Goal: Task Accomplishment & Management: Use online tool/utility

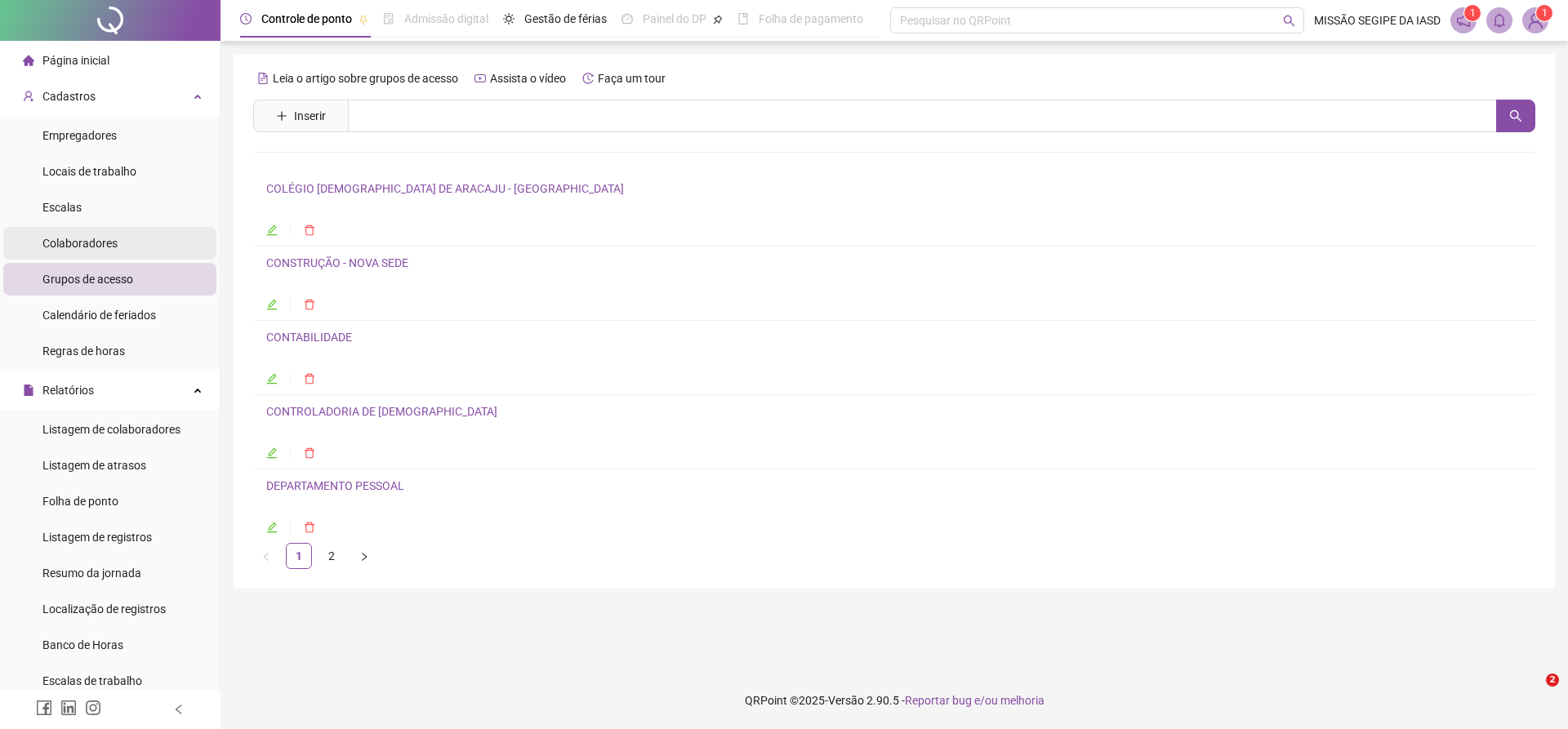
drag, startPoint x: 0, startPoint y: 0, endPoint x: 100, endPoint y: 242, distance: 261.8
click at [98, 243] on span "Colaboradores" at bounding box center [80, 243] width 75 height 13
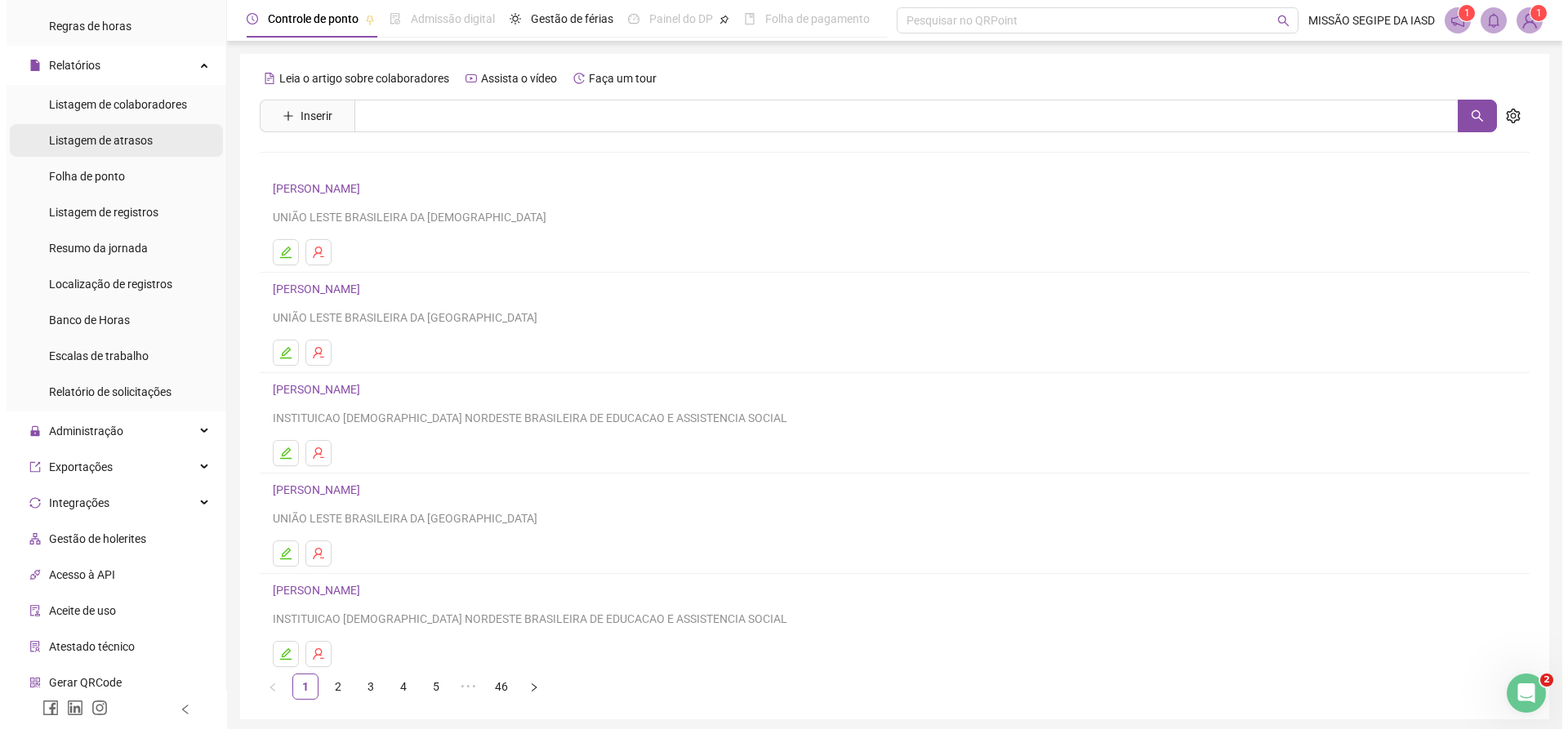
scroll to position [327, 0]
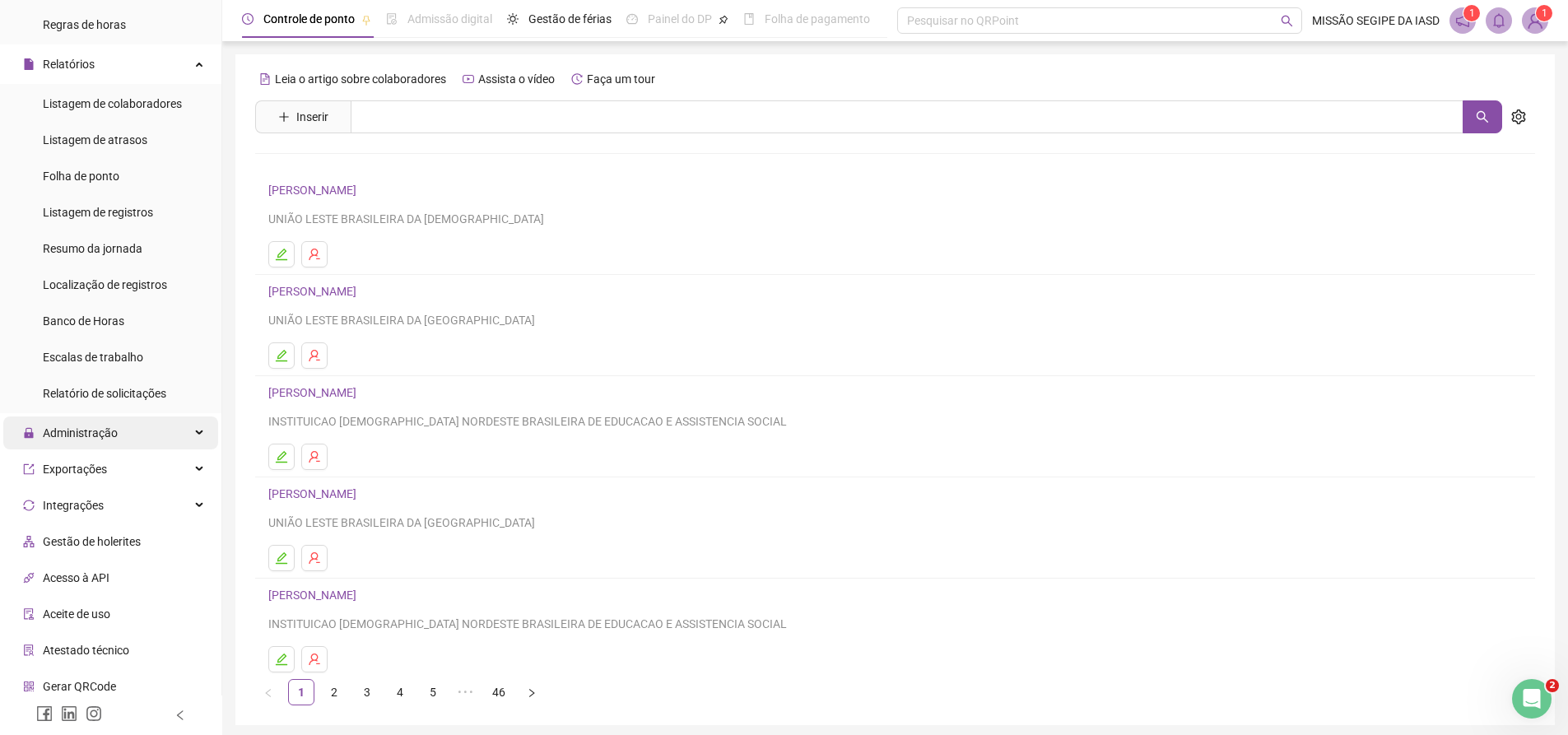
click at [133, 438] on div "Administração" at bounding box center [111, 433] width 215 height 33
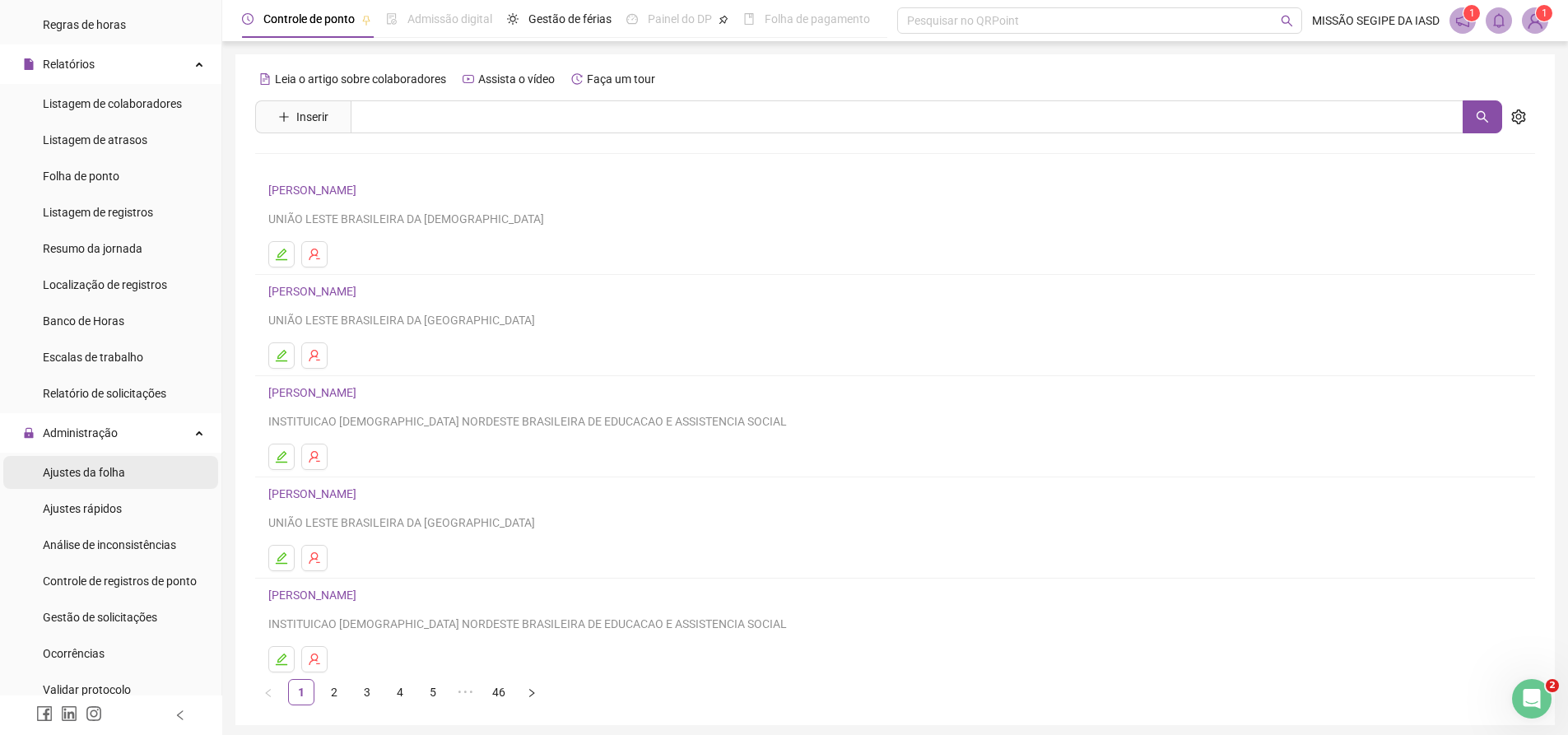
click at [143, 465] on li "Ajustes da folha" at bounding box center [111, 472] width 215 height 33
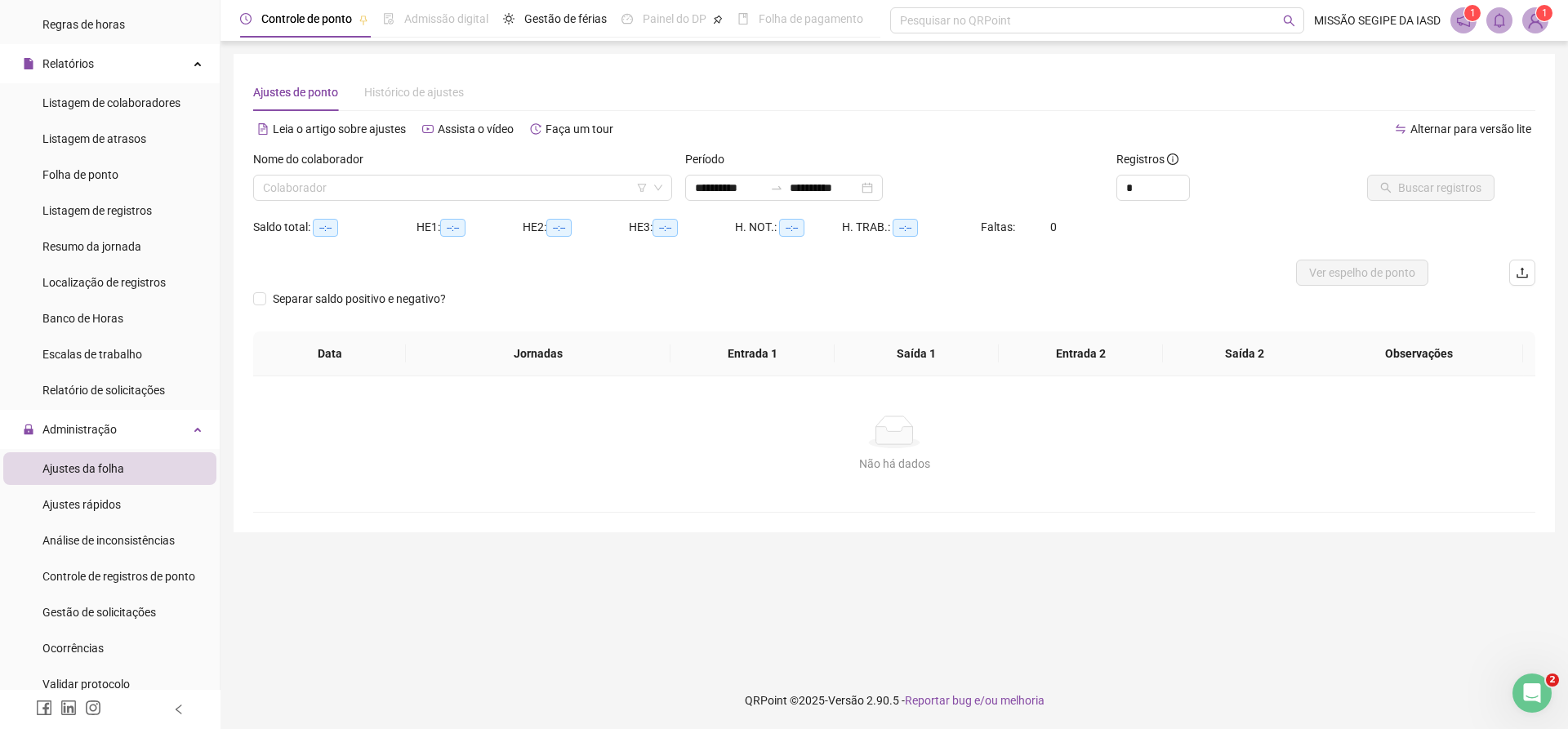
type input "**********"
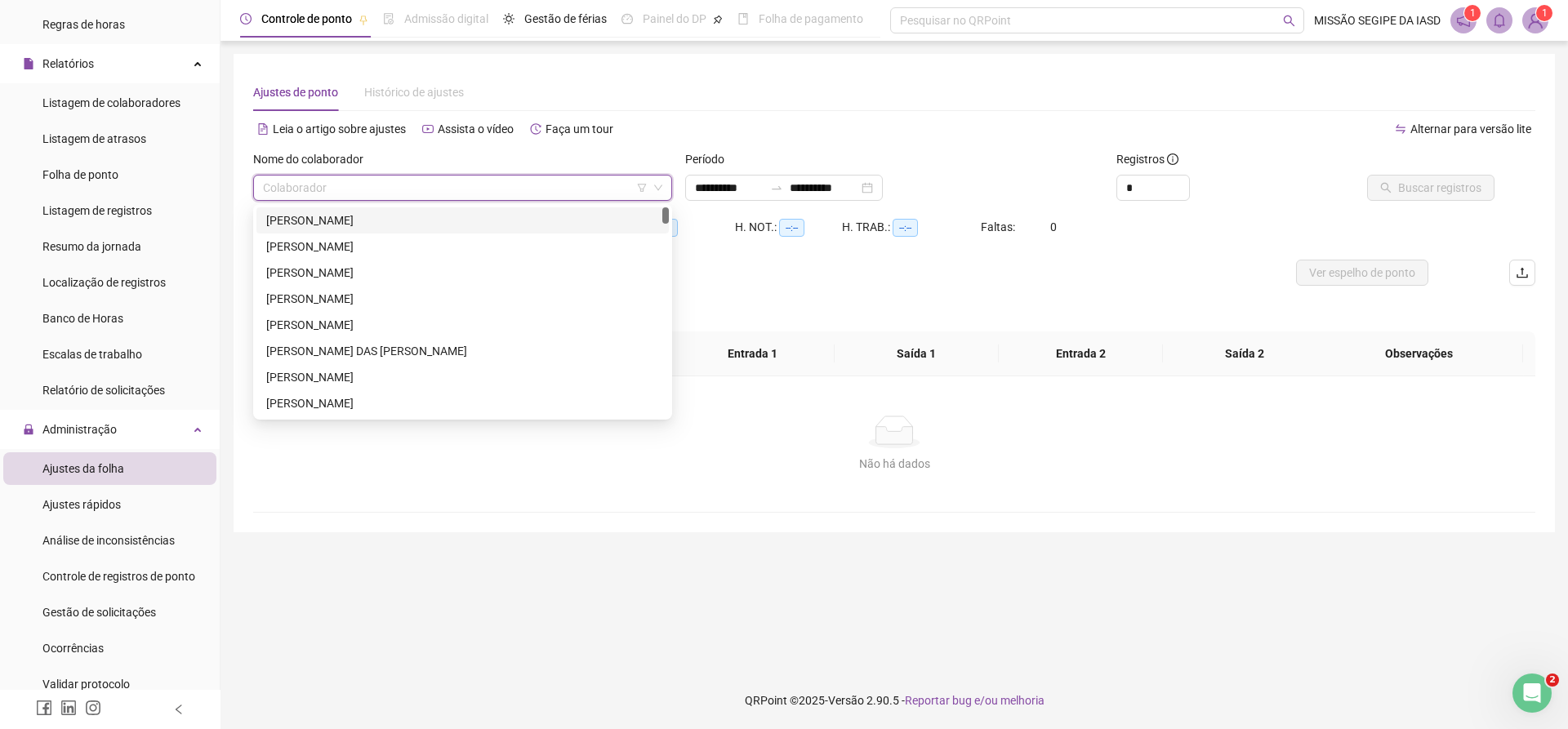
click at [372, 184] on input "search" at bounding box center [455, 187] width 384 height 24
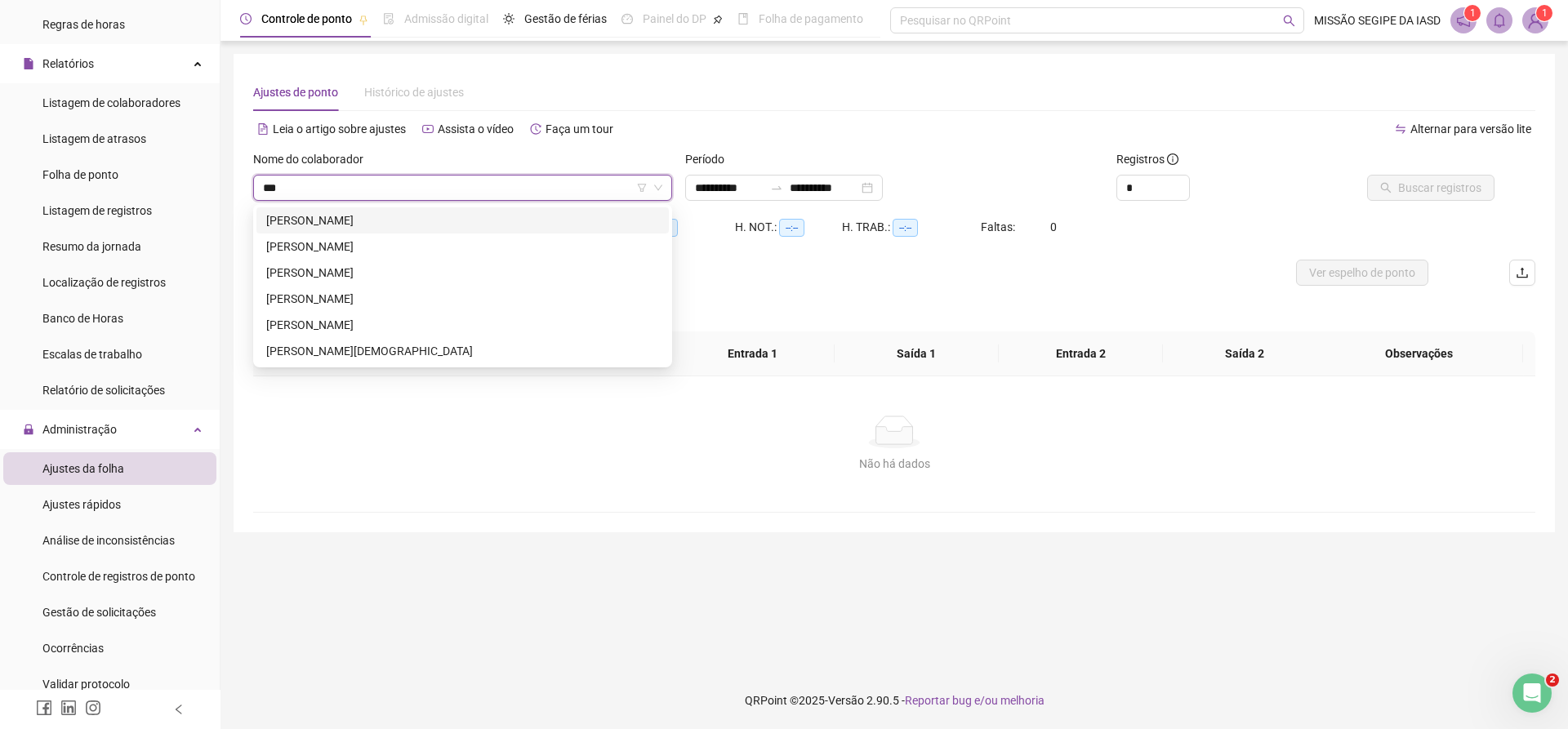
type input "****"
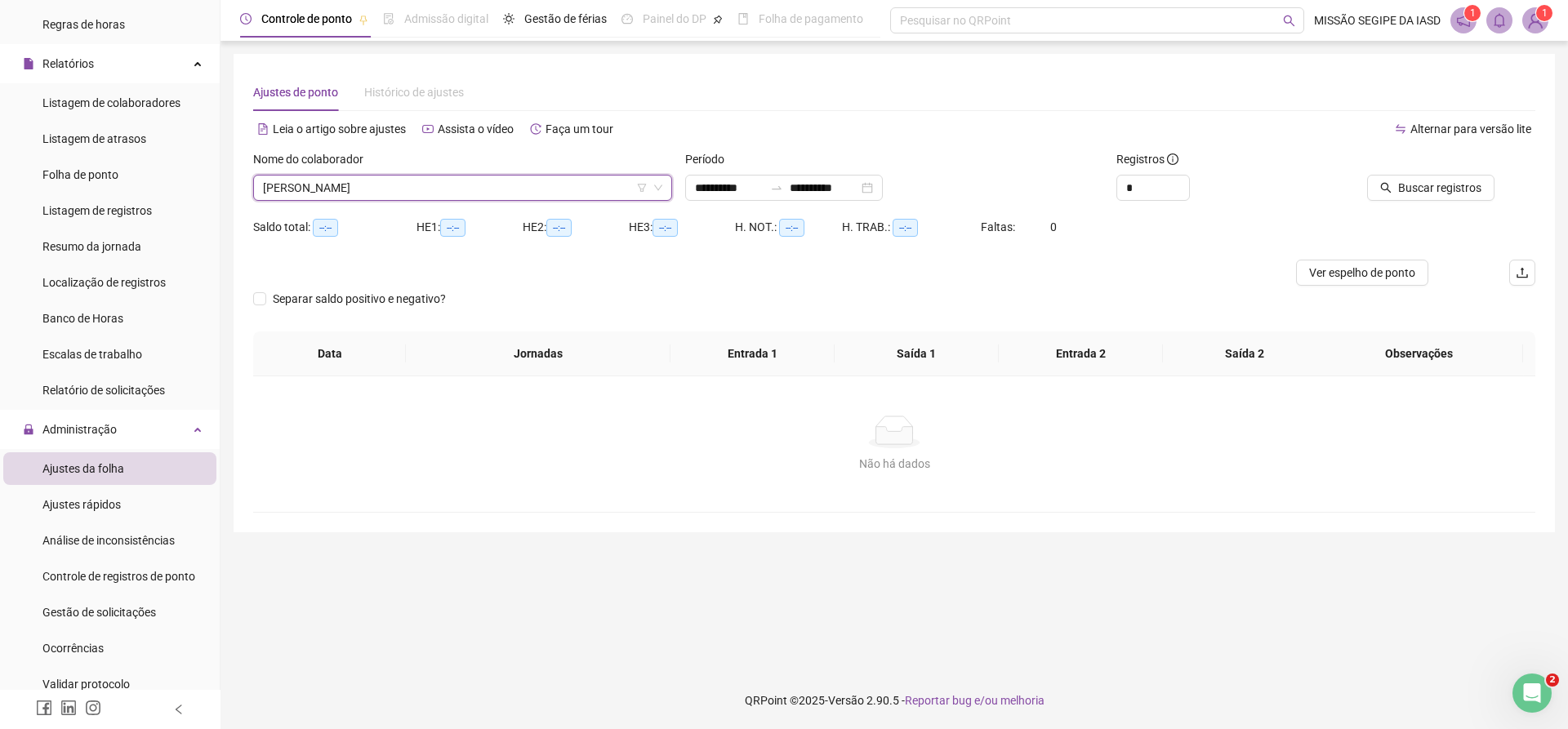
click at [368, 195] on span "[PERSON_NAME]" at bounding box center [463, 187] width 399 height 24
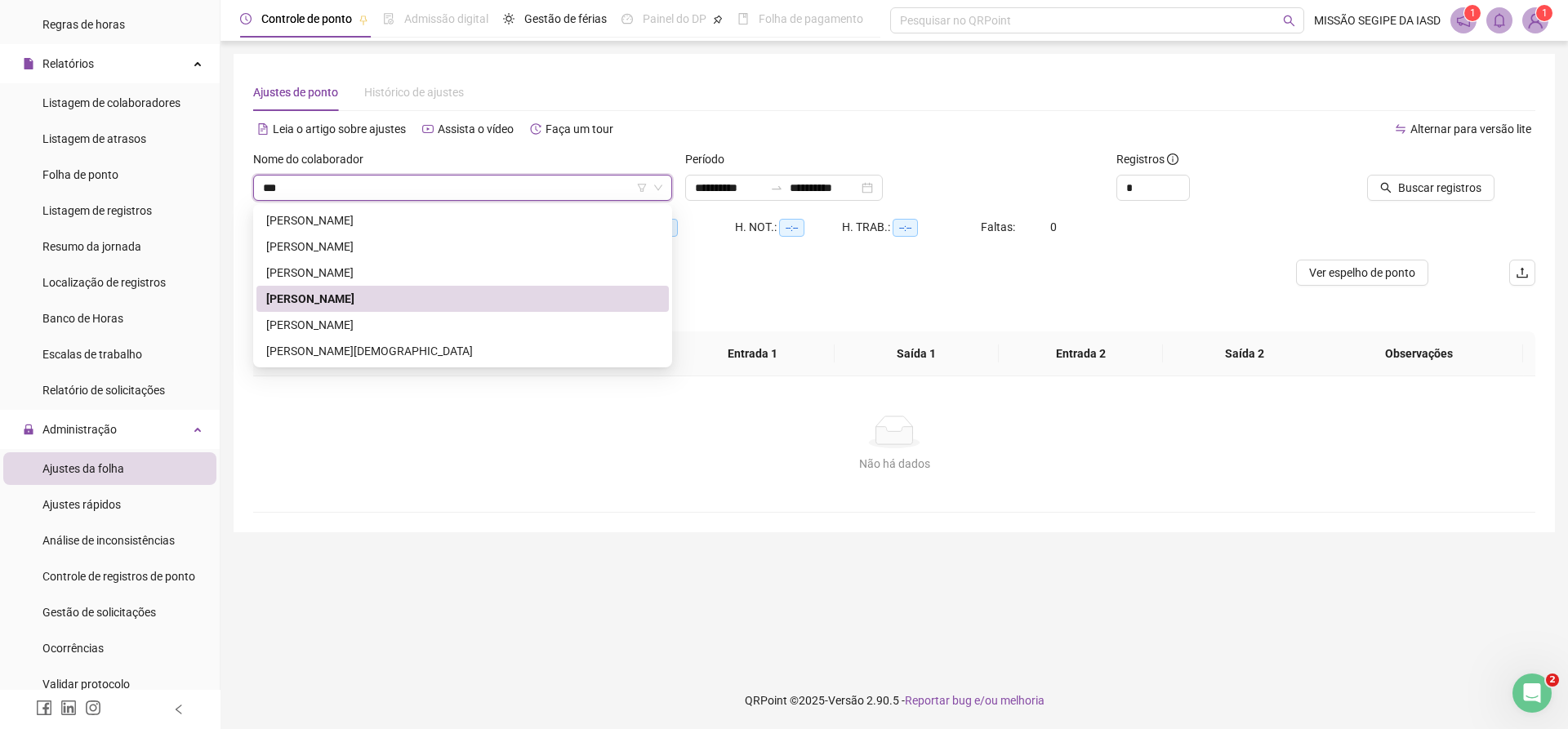
type input "****"
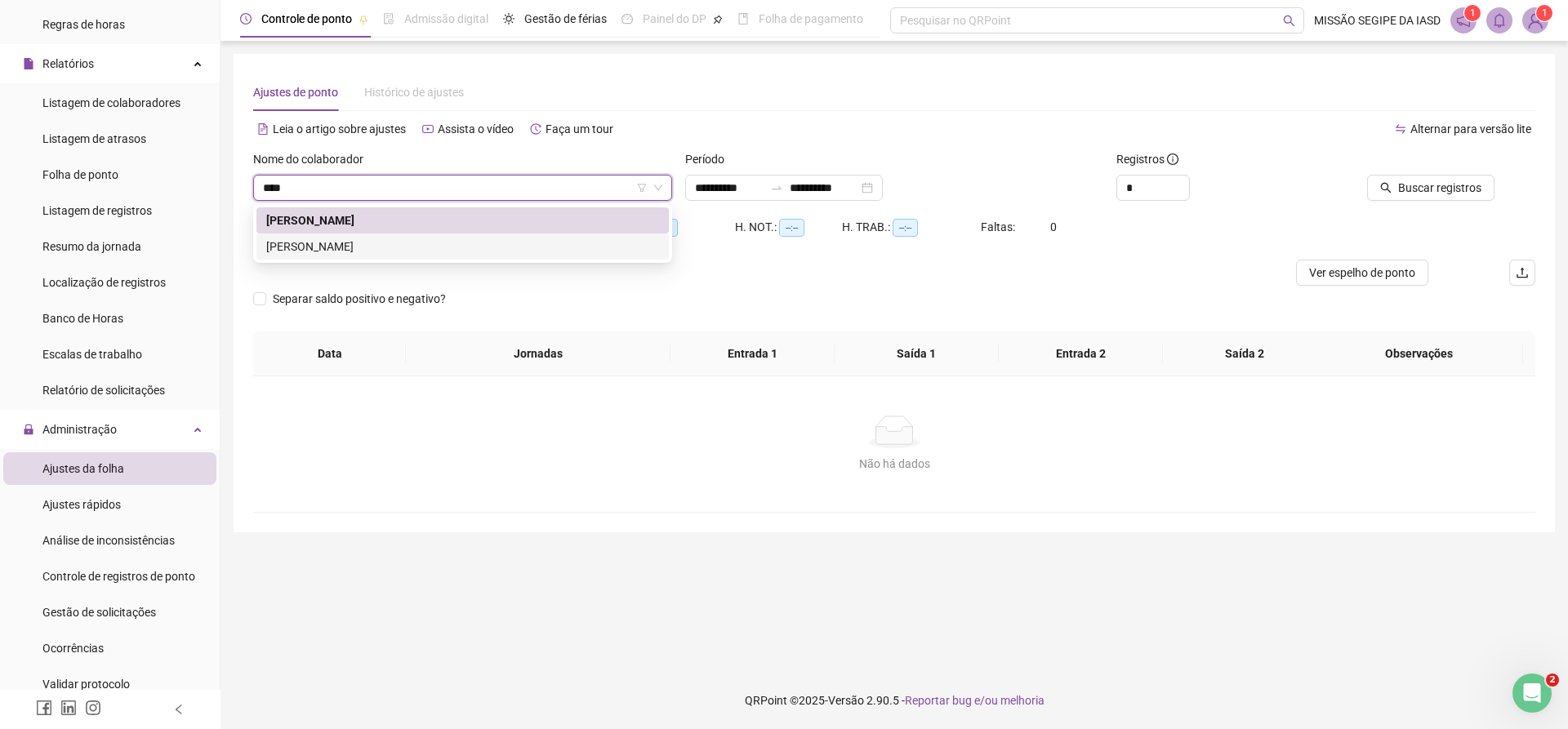
click at [363, 254] on div "[PERSON_NAME]" at bounding box center [462, 247] width 393 height 18
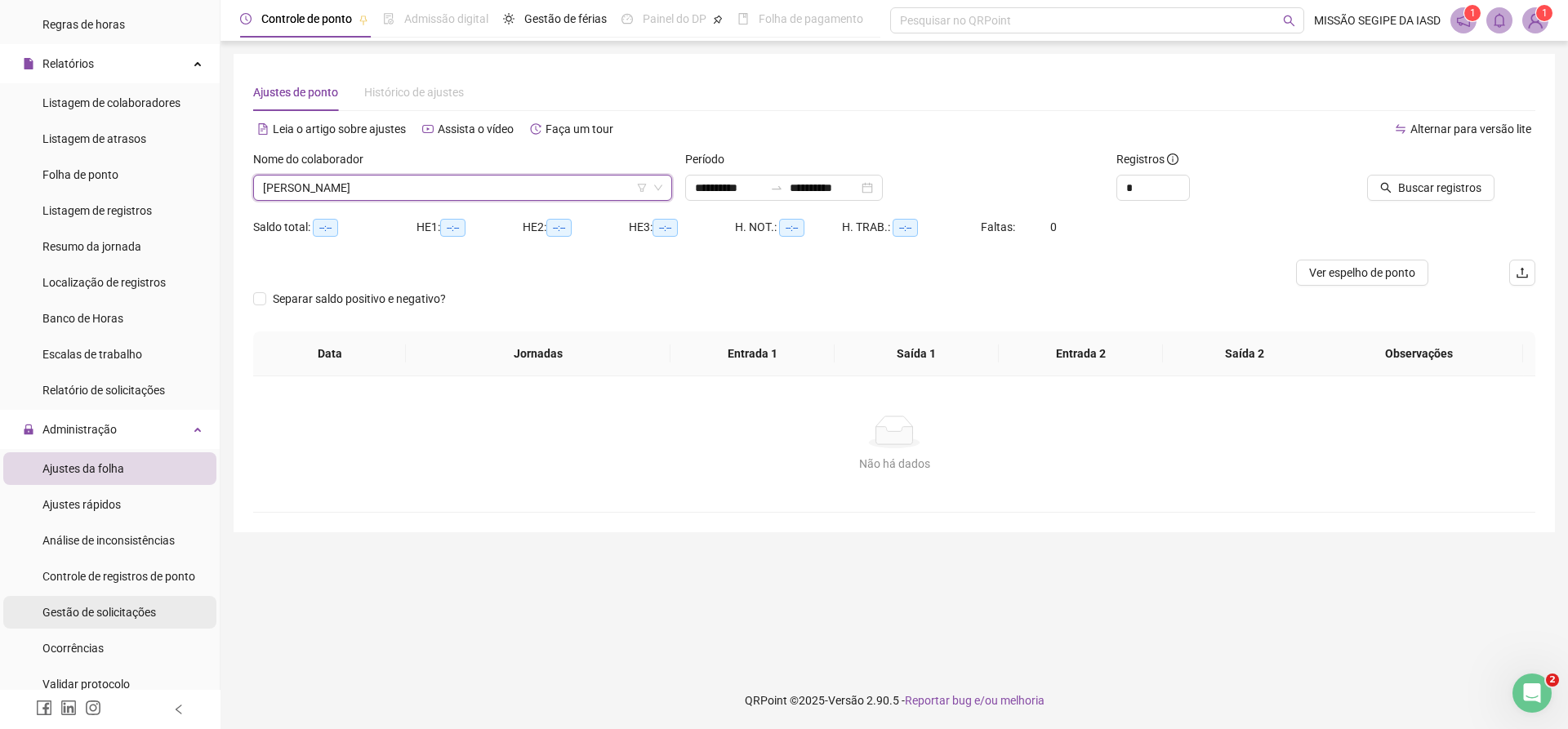
click at [111, 608] on span "Gestão de solicitações" at bounding box center [99, 612] width 113 height 13
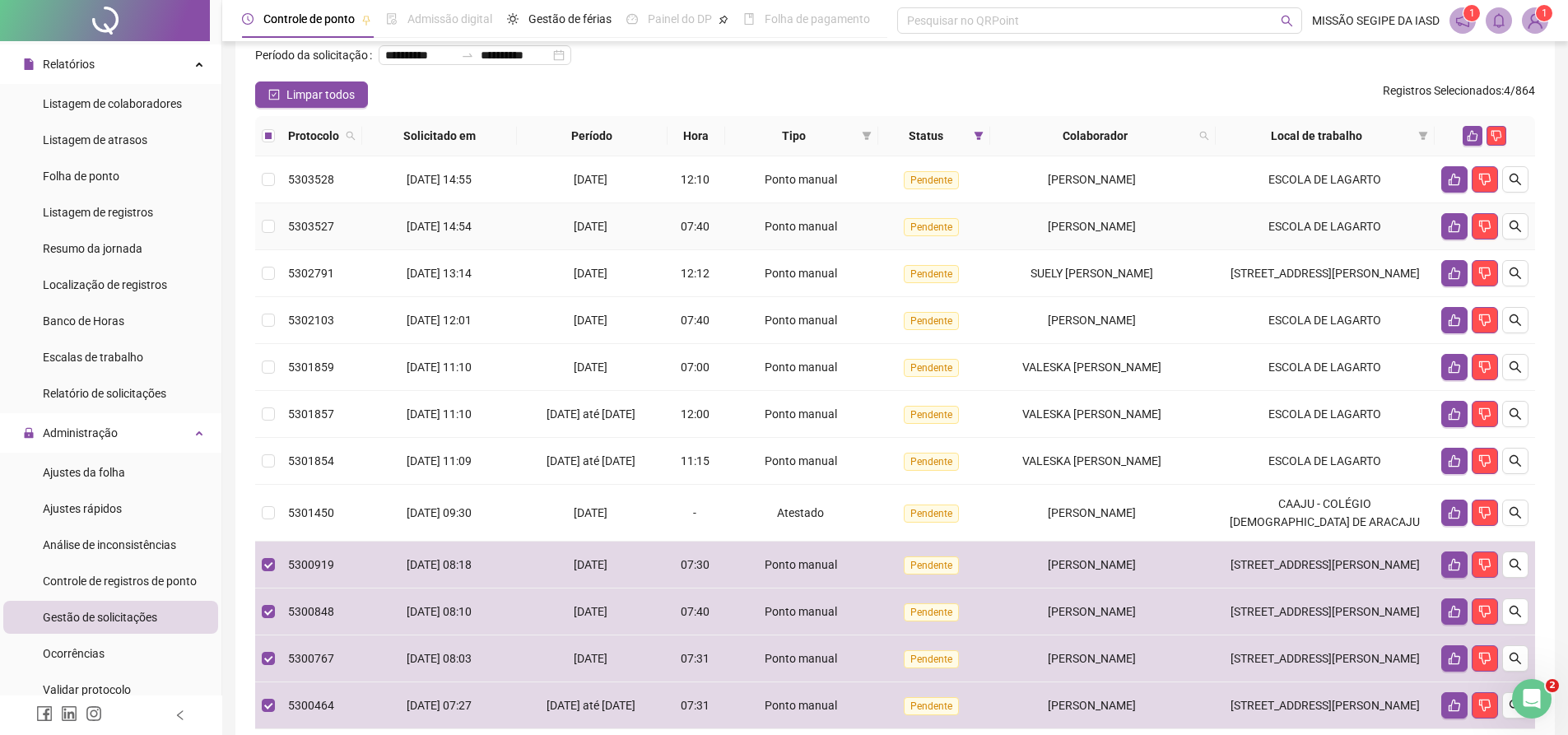
scroll to position [82, 0]
click at [1474, 146] on button "button" at bounding box center [1472, 137] width 20 height 20
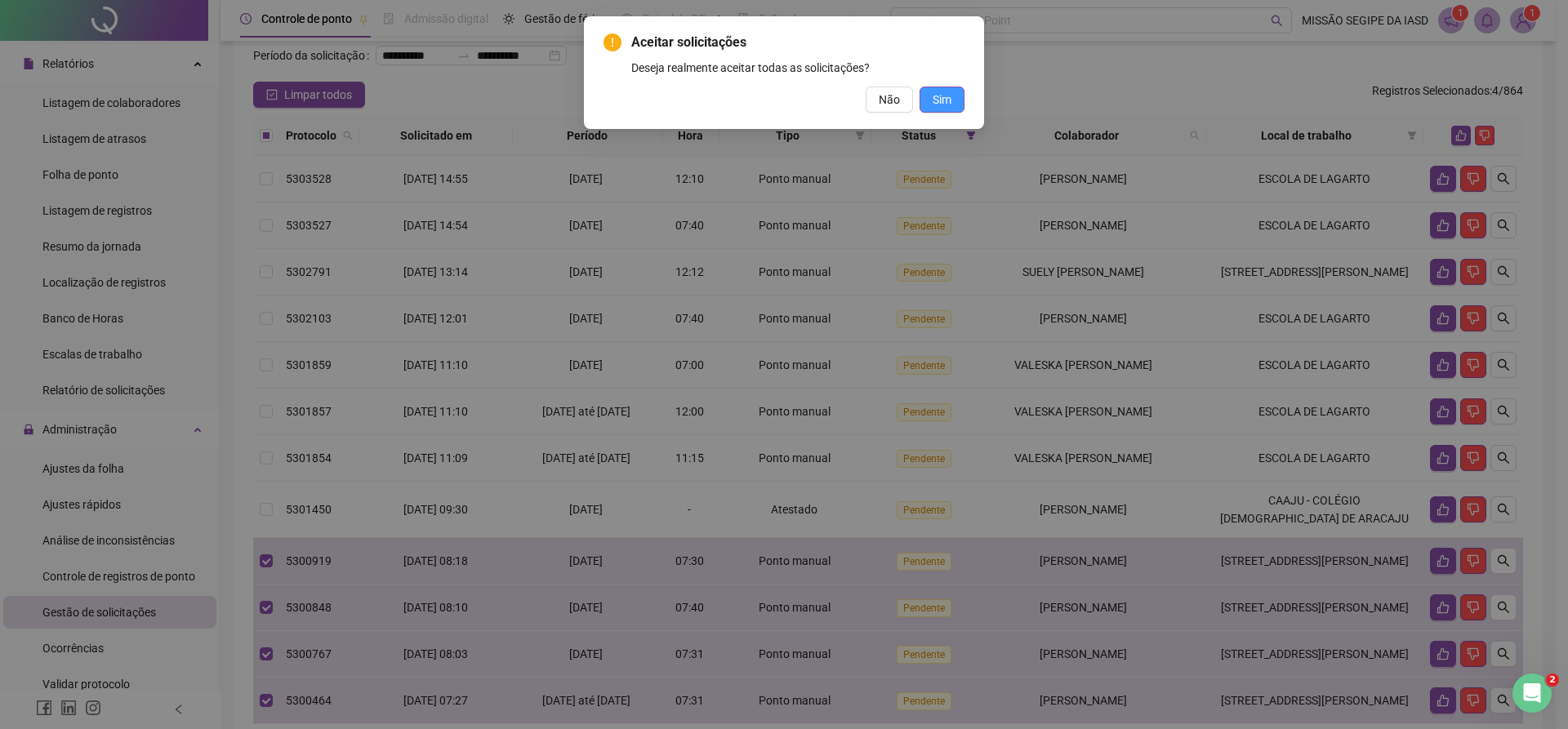
click at [942, 95] on span "Sim" at bounding box center [942, 100] width 19 height 18
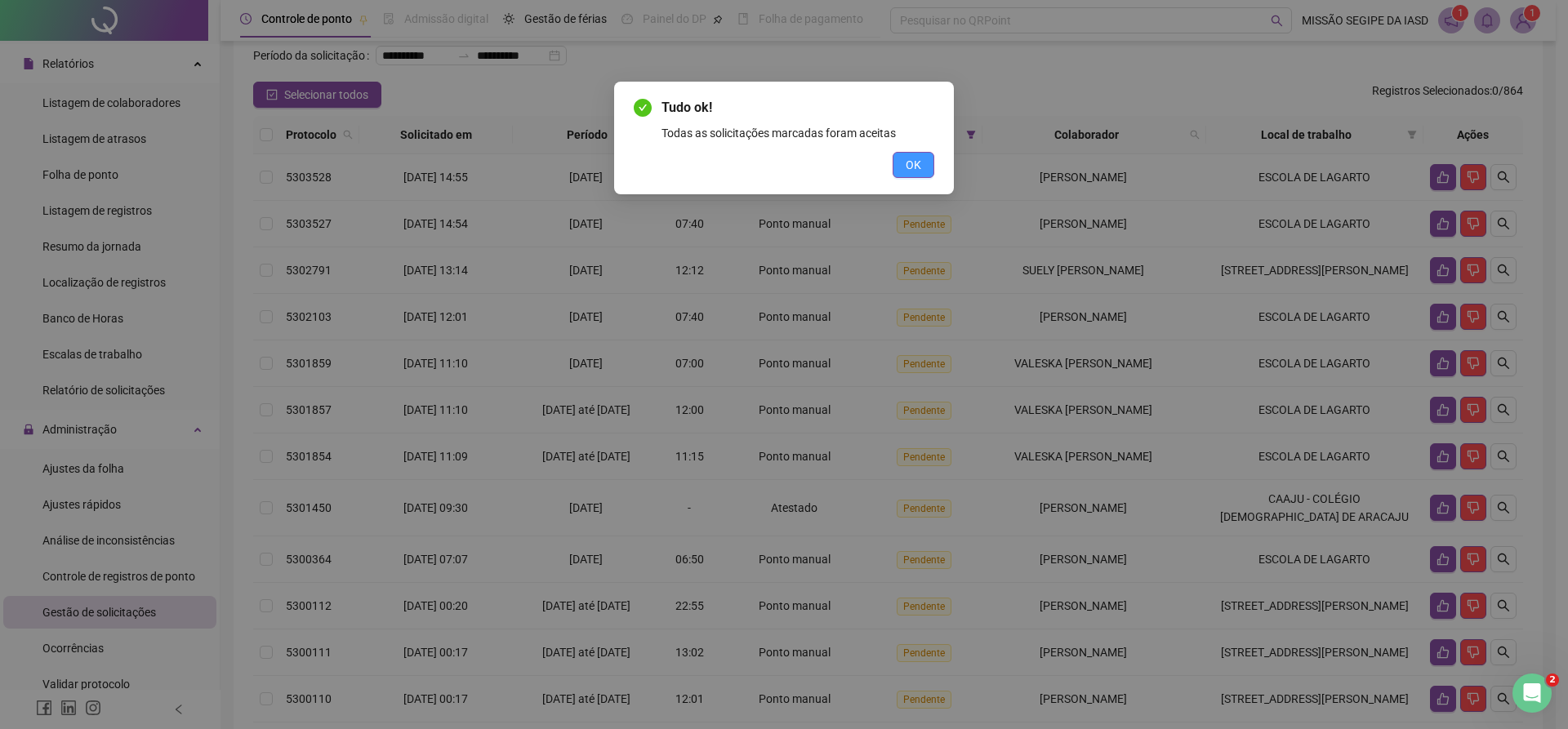
click at [926, 163] on button "OK" at bounding box center [914, 164] width 42 height 26
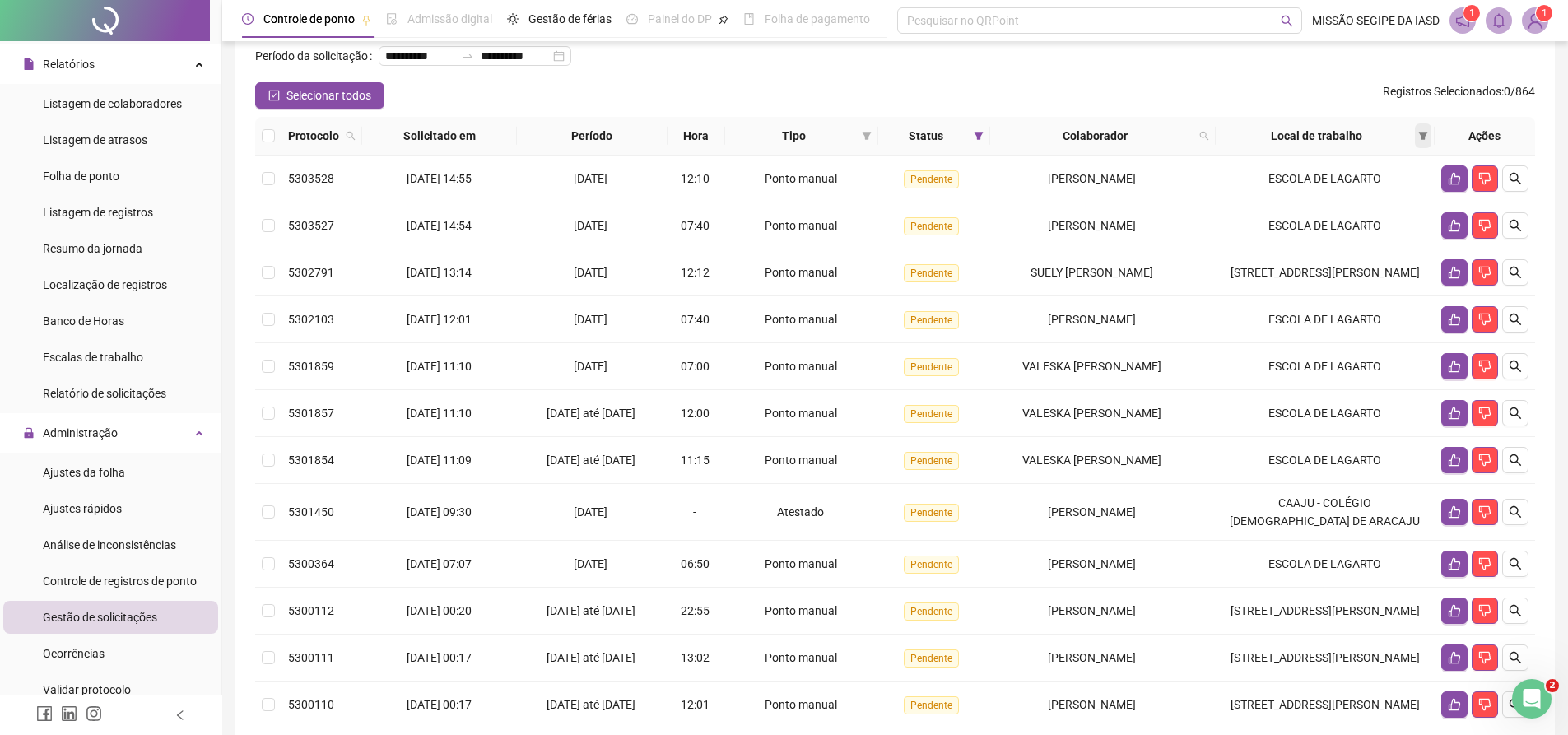
click at [1425, 140] on icon "filter" at bounding box center [1423, 136] width 9 height 8
click at [1413, 144] on div "Local de trabalho" at bounding box center [1324, 136] width 206 height 18
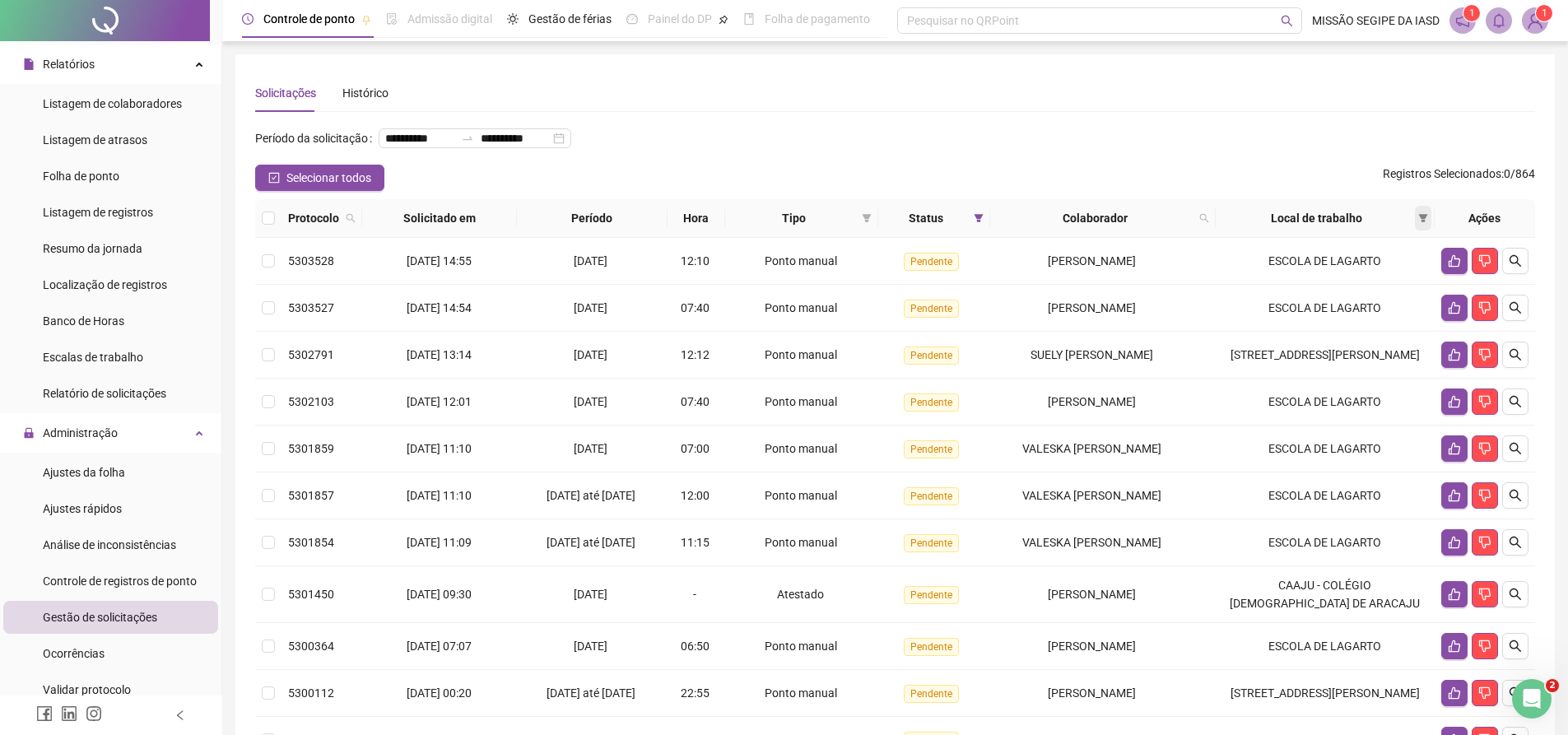
click at [1420, 223] on icon "filter" at bounding box center [1423, 218] width 10 height 10
click at [1421, 223] on icon "filter" at bounding box center [1423, 218] width 9 height 8
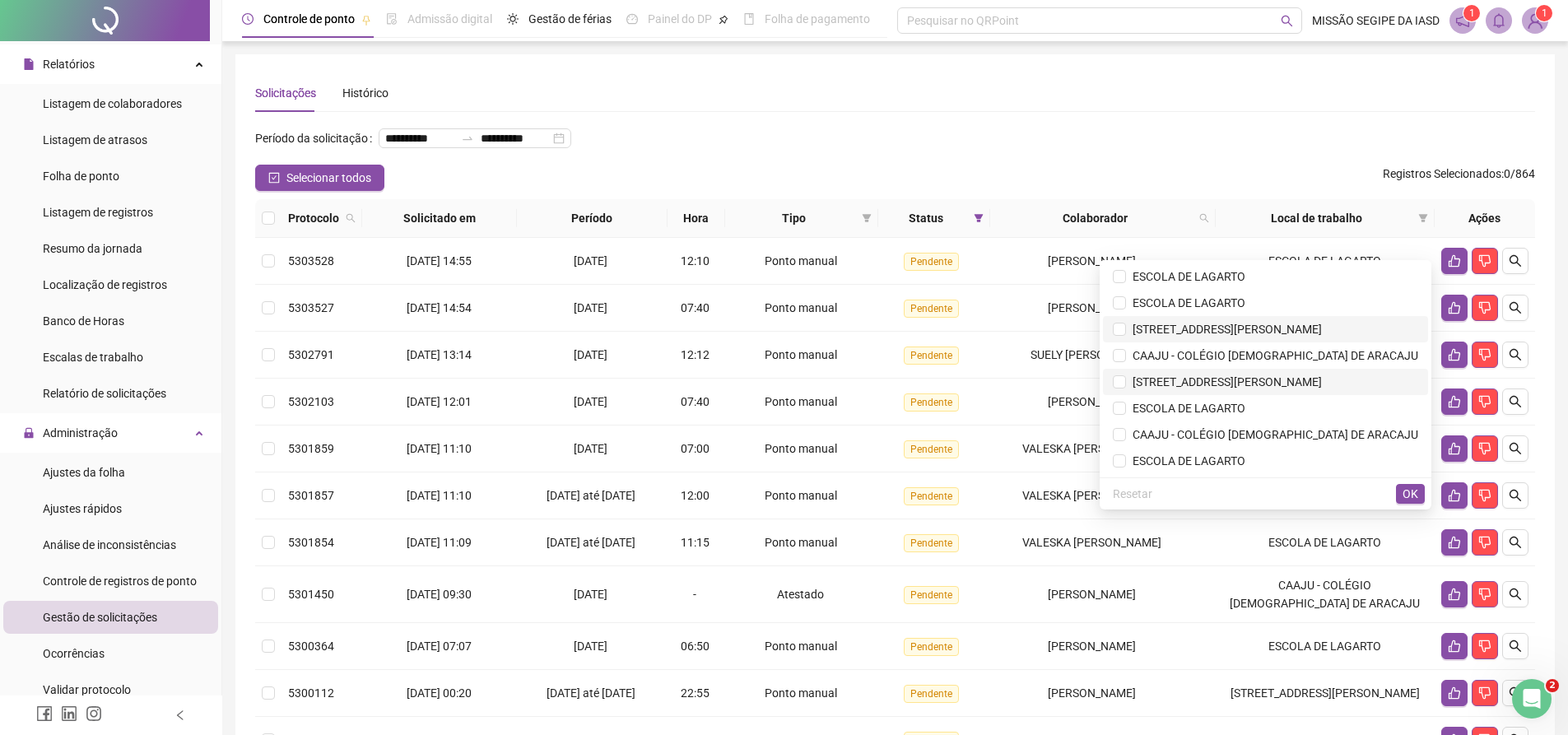
click at [1281, 328] on span "[STREET_ADDRESS][PERSON_NAME]" at bounding box center [1223, 329] width 196 height 13
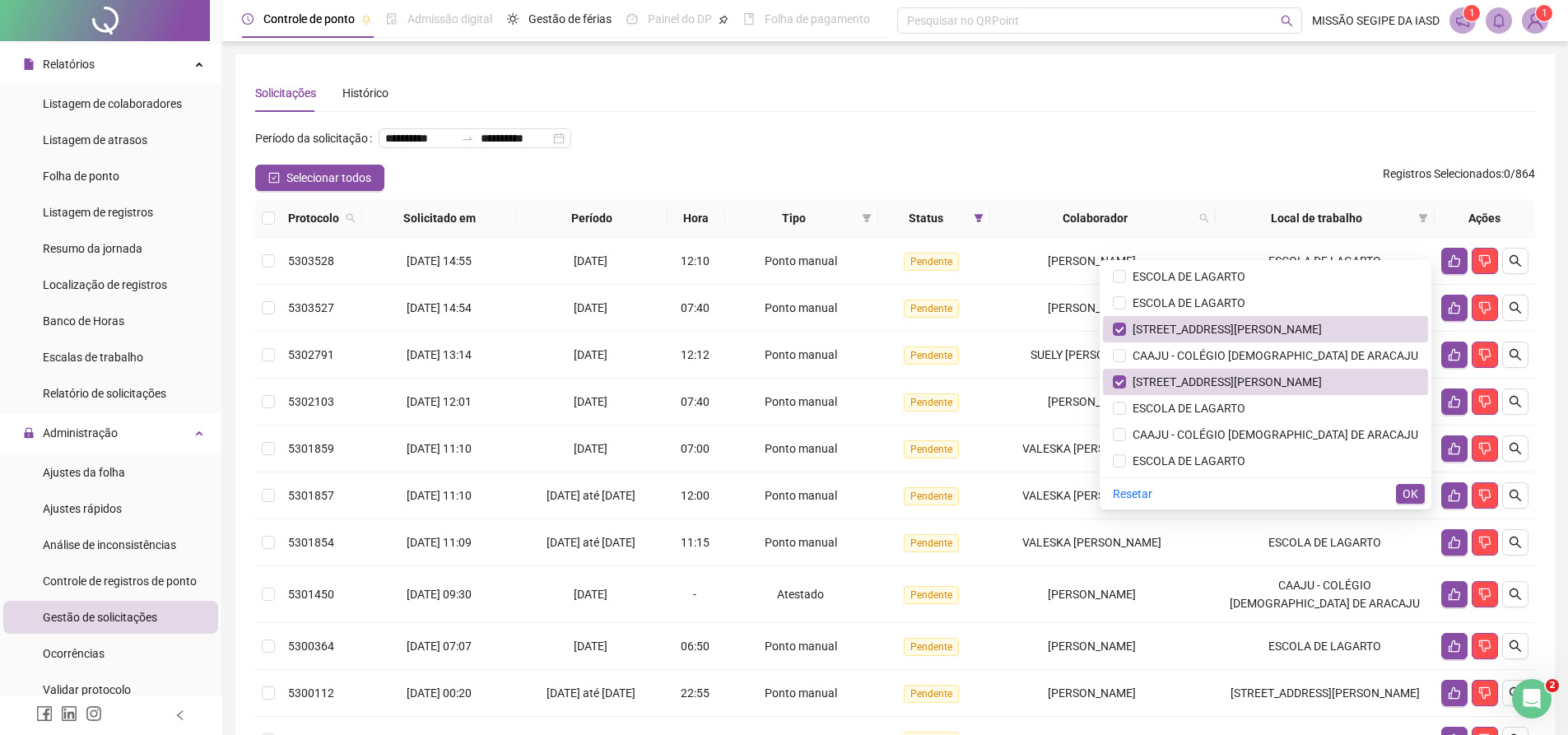
drag, startPoint x: 1215, startPoint y: 128, endPoint x: 1486, endPoint y: 202, distance: 280.9
click at [1215, 129] on div "**********" at bounding box center [895, 144] width 1280 height 39
